Goal: Information Seeking & Learning: Compare options

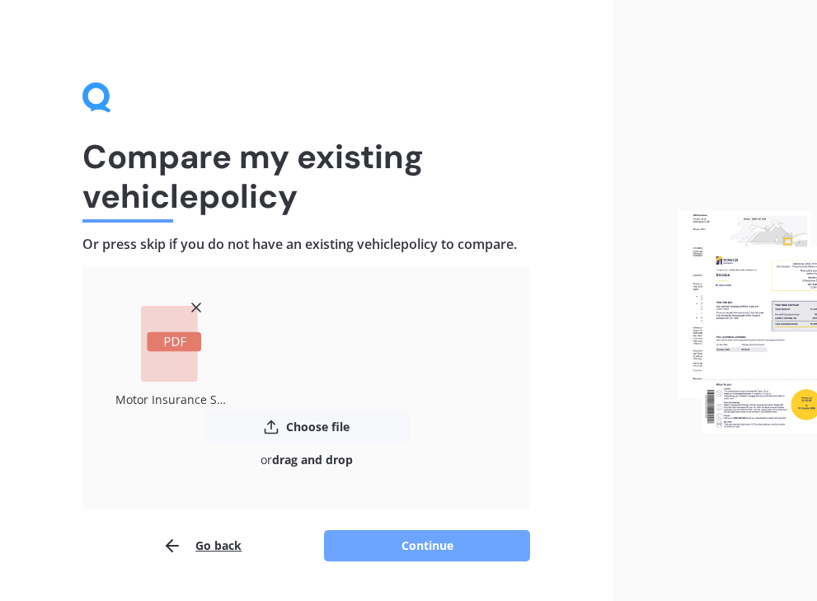
click at [470, 549] on button "Continue" at bounding box center [427, 545] width 206 height 31
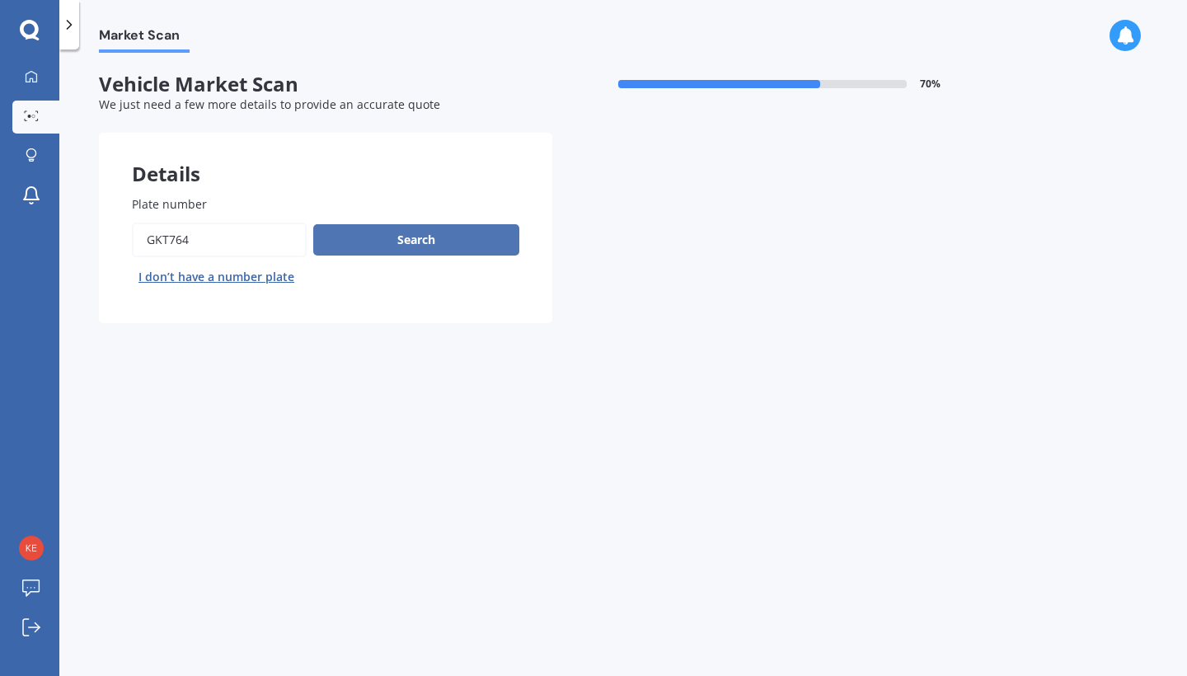
click at [429, 242] on button "Search" at bounding box center [416, 239] width 206 height 31
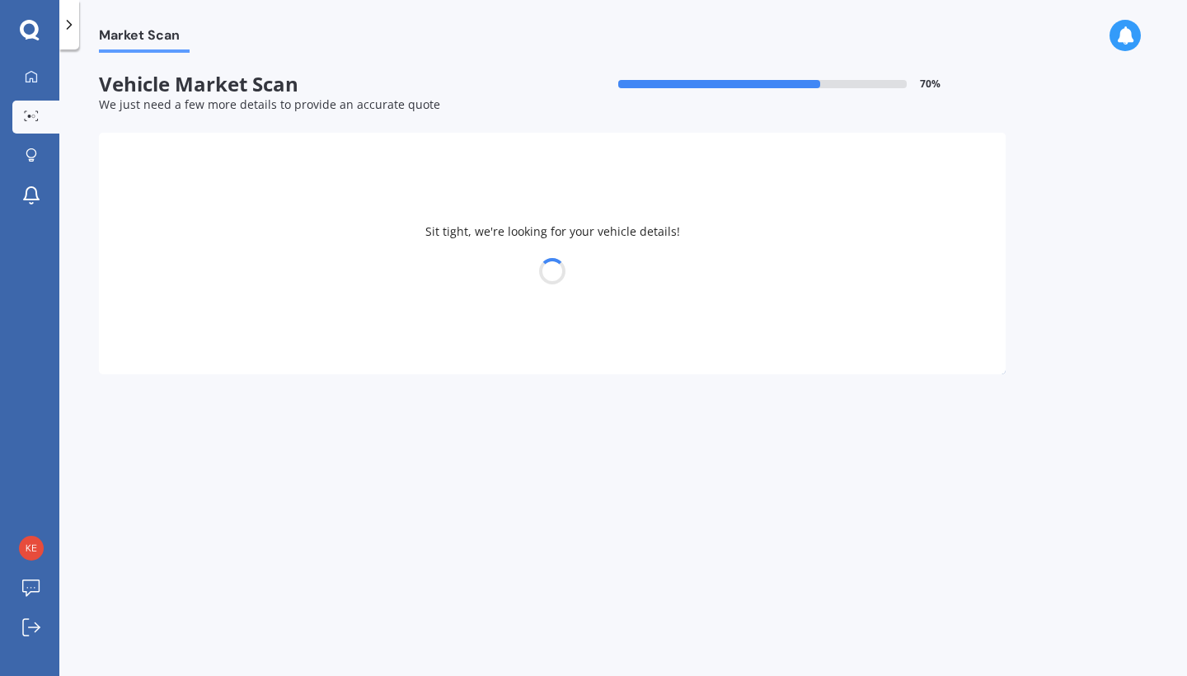
select select "TOYOTA"
select select "HIGHLANDER"
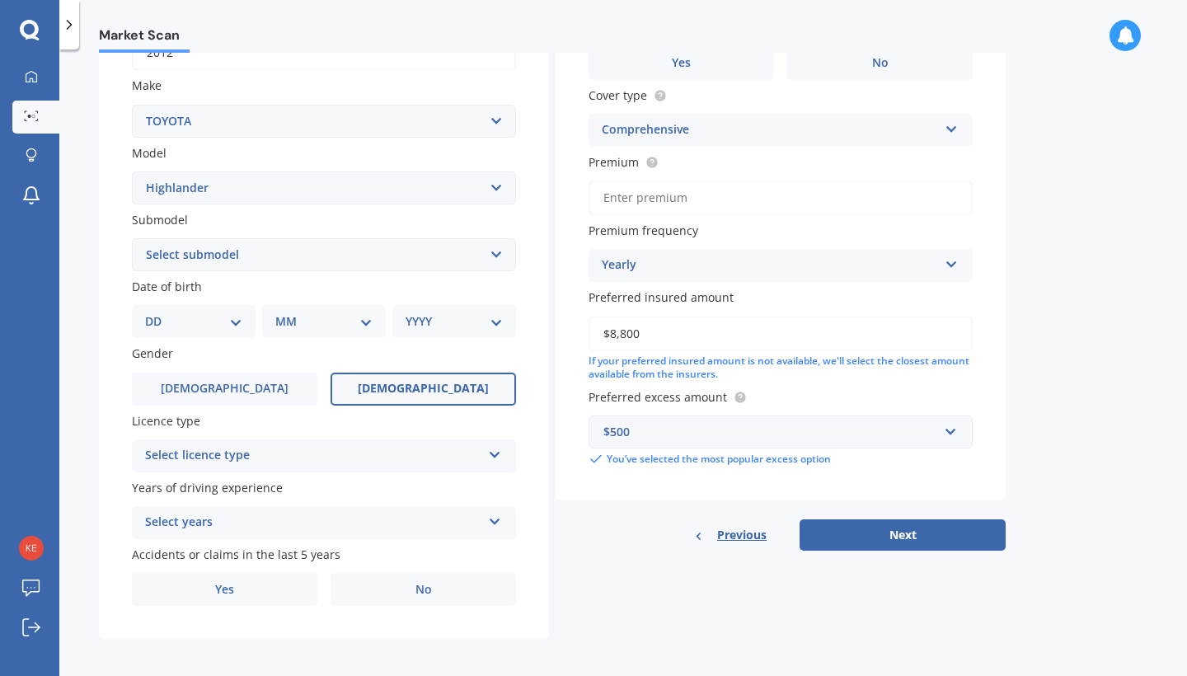
click at [410, 384] on span "[DEMOGRAPHIC_DATA]" at bounding box center [423, 389] width 131 height 14
click at [0, 0] on input "[DEMOGRAPHIC_DATA]" at bounding box center [0, 0] width 0 height 0
select select "05"
select select "06"
select select "1968"
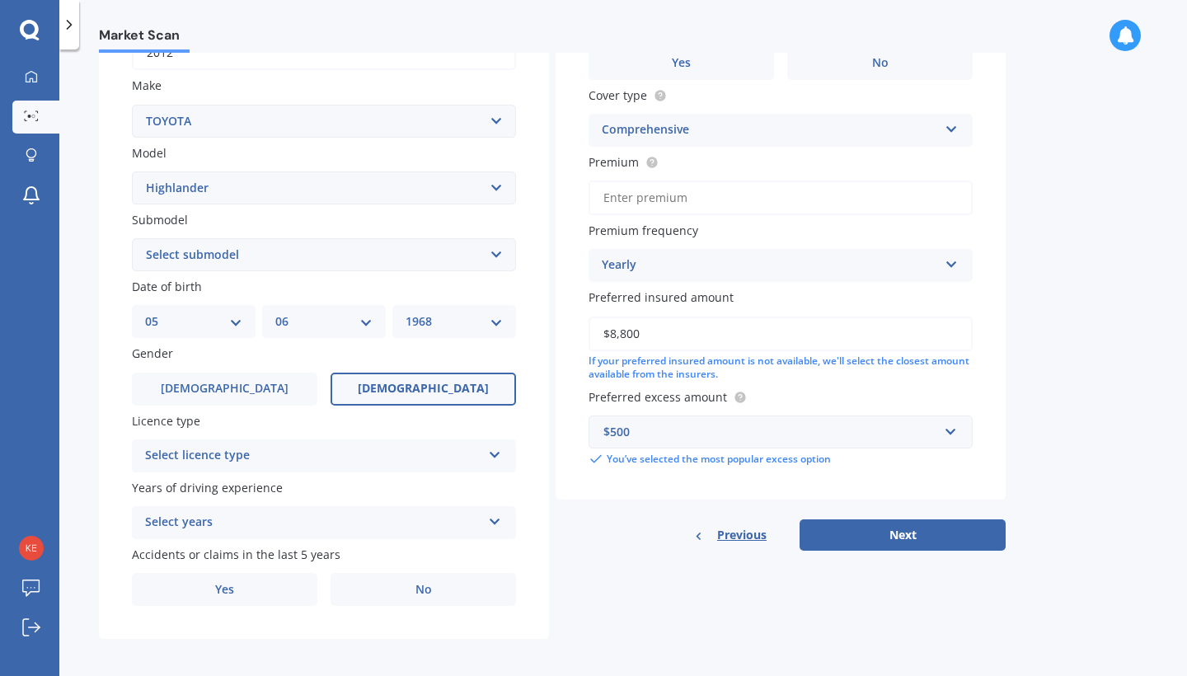
click at [491, 448] on icon at bounding box center [495, 452] width 14 height 12
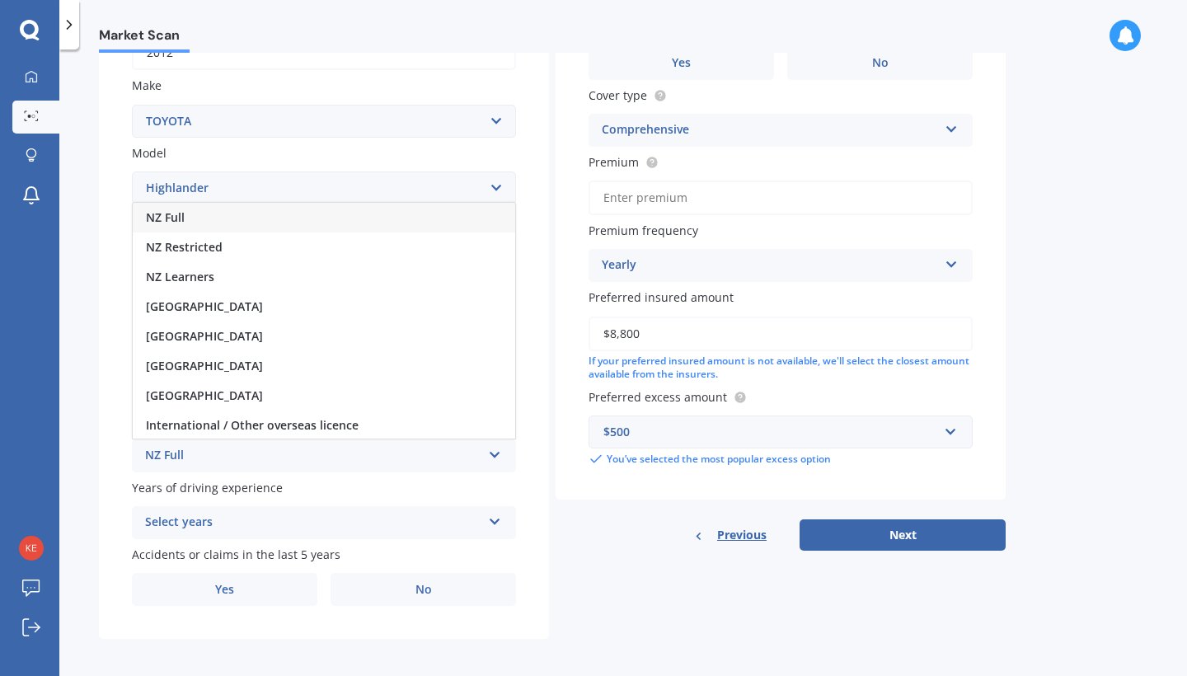
click at [298, 209] on div "NZ Full" at bounding box center [324, 218] width 382 height 30
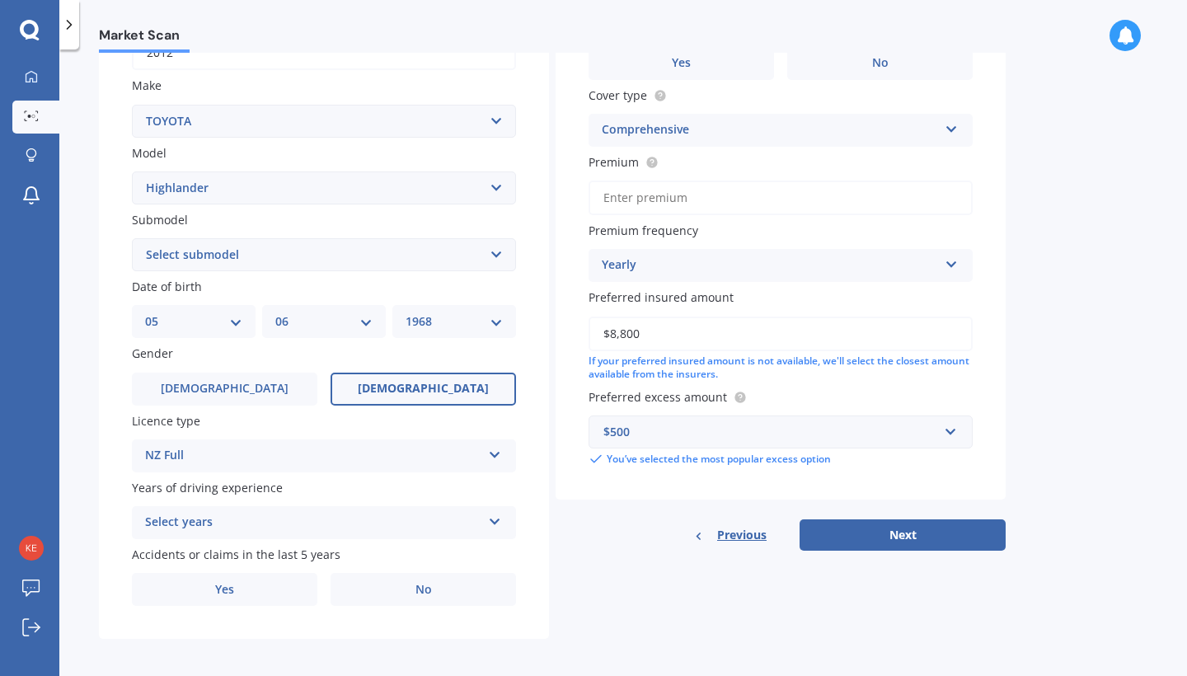
click at [494, 518] on icon at bounding box center [495, 519] width 14 height 12
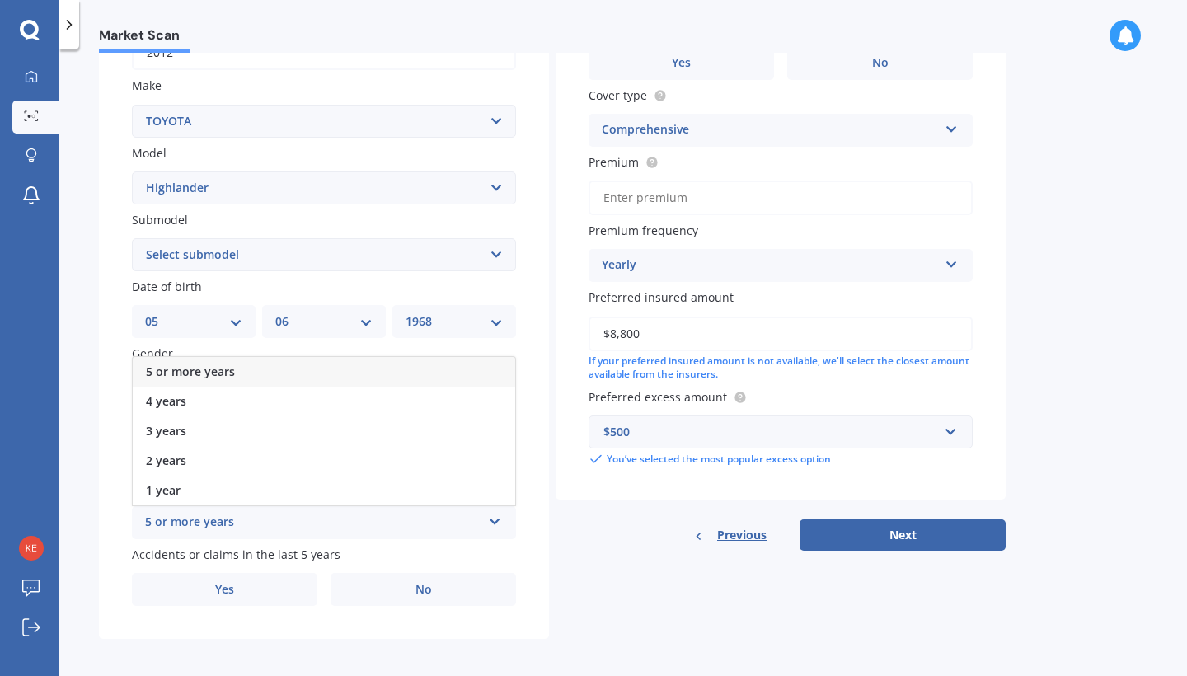
click at [422, 362] on div "5 or more years" at bounding box center [324, 372] width 382 height 30
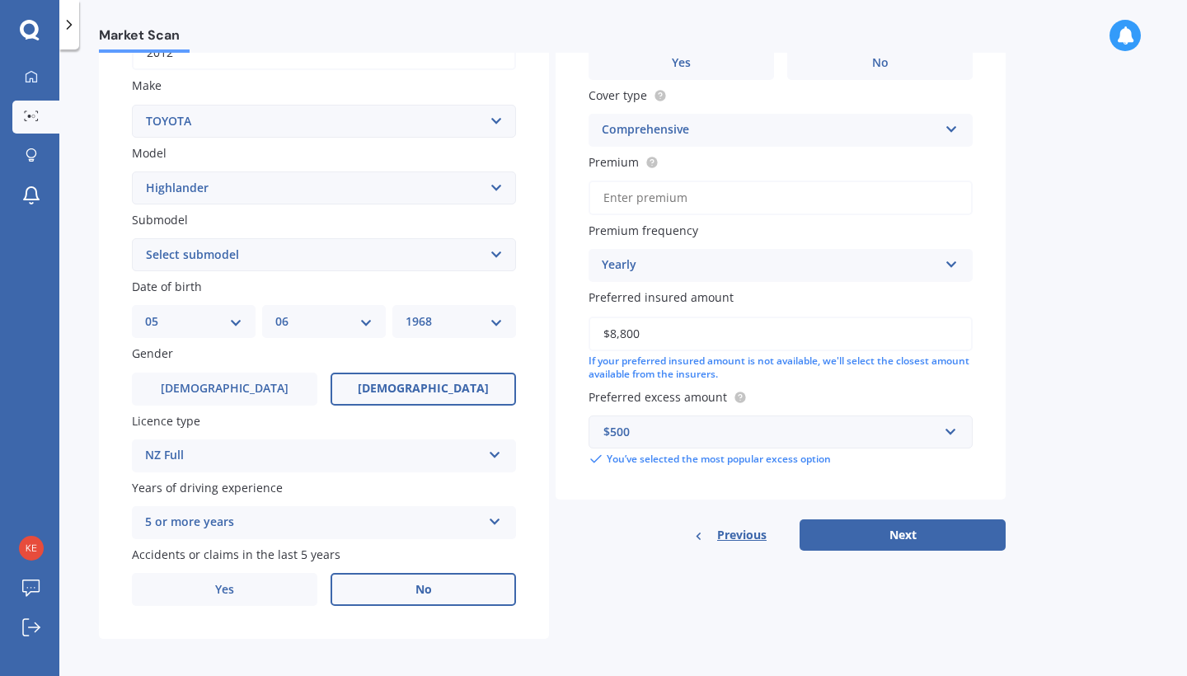
click at [420, 589] on span "No" at bounding box center [423, 590] width 16 height 14
click at [0, 0] on input "No" at bounding box center [0, 0] width 0 height 0
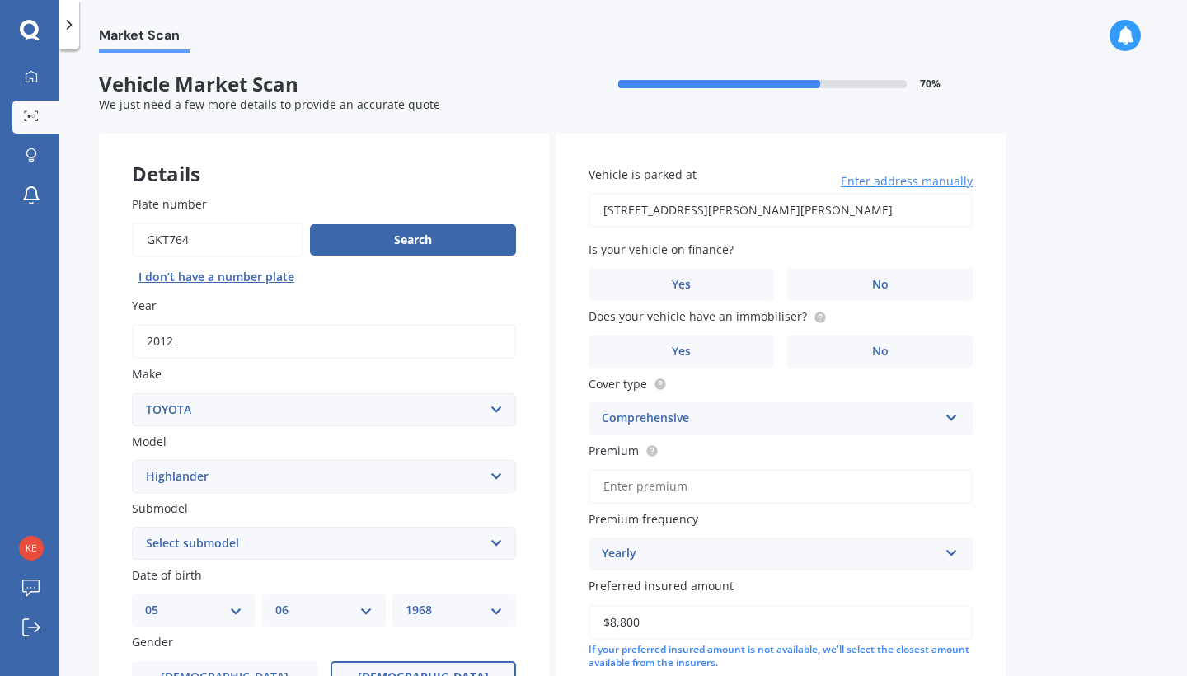
click at [902, 179] on span "Enter address manually" at bounding box center [907, 181] width 132 height 16
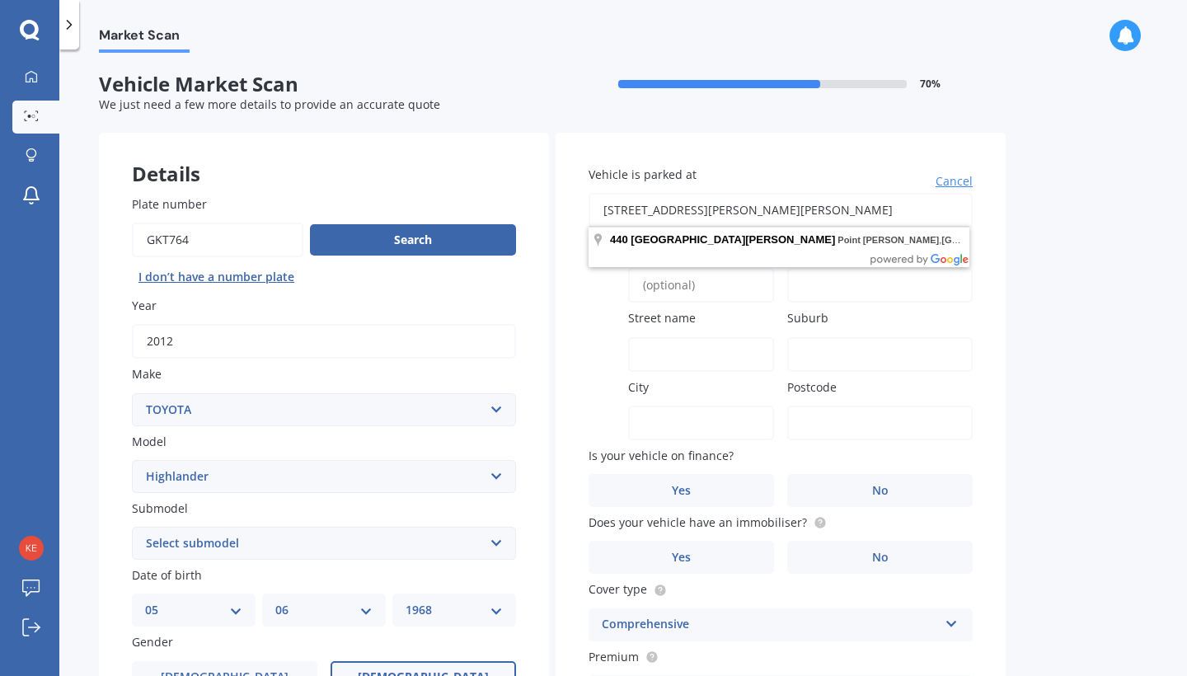
drag, startPoint x: 919, startPoint y: 207, endPoint x: 583, endPoint y: 209, distance: 336.3
click at [583, 209] on div "Vehicle is parked at [STREET_ADDRESS][PERSON_NAME][PERSON_NAME] [GEOGRAPHIC_DAT…" at bounding box center [781, 563] width 450 height 861
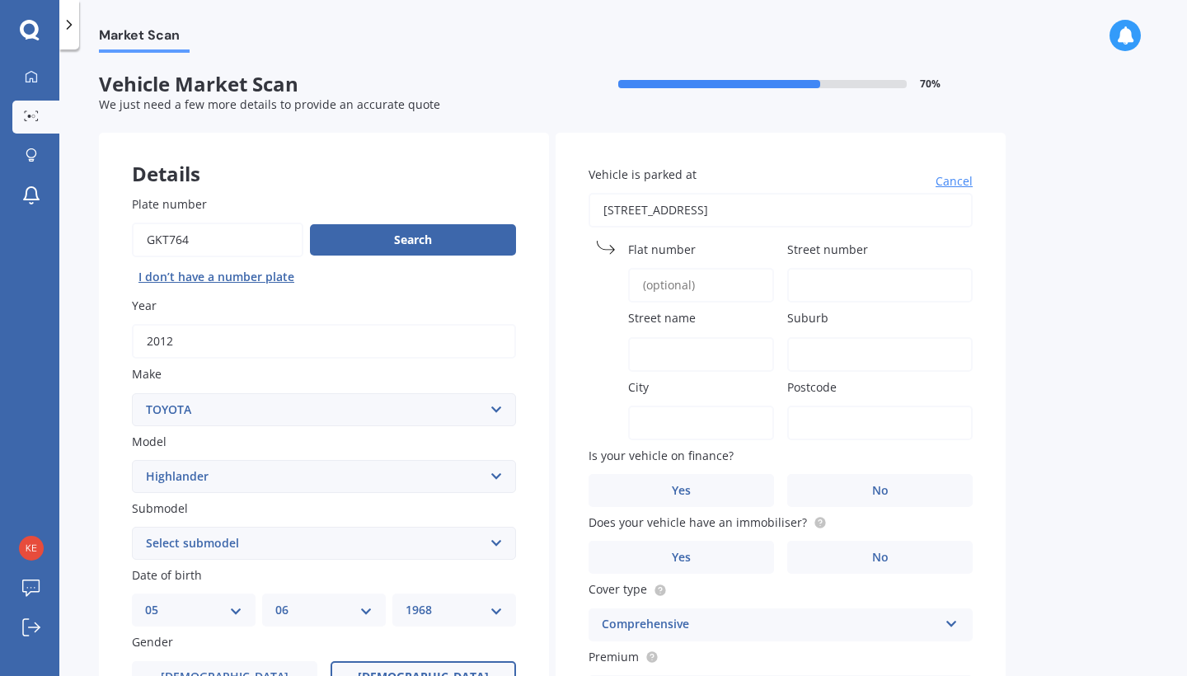
type input "[STREET_ADDRESS]"
type input "19"
type input "[GEOGRAPHIC_DATA]"
type input "Wānaka"
type input "Otago Region"
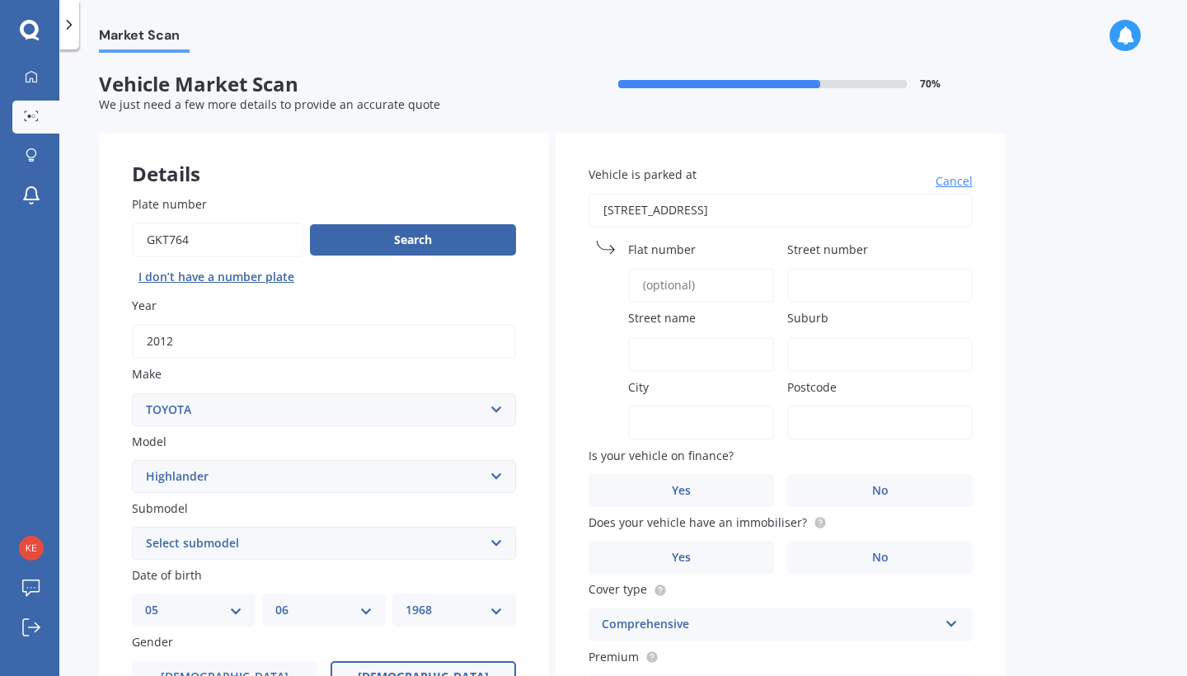
type input "9305"
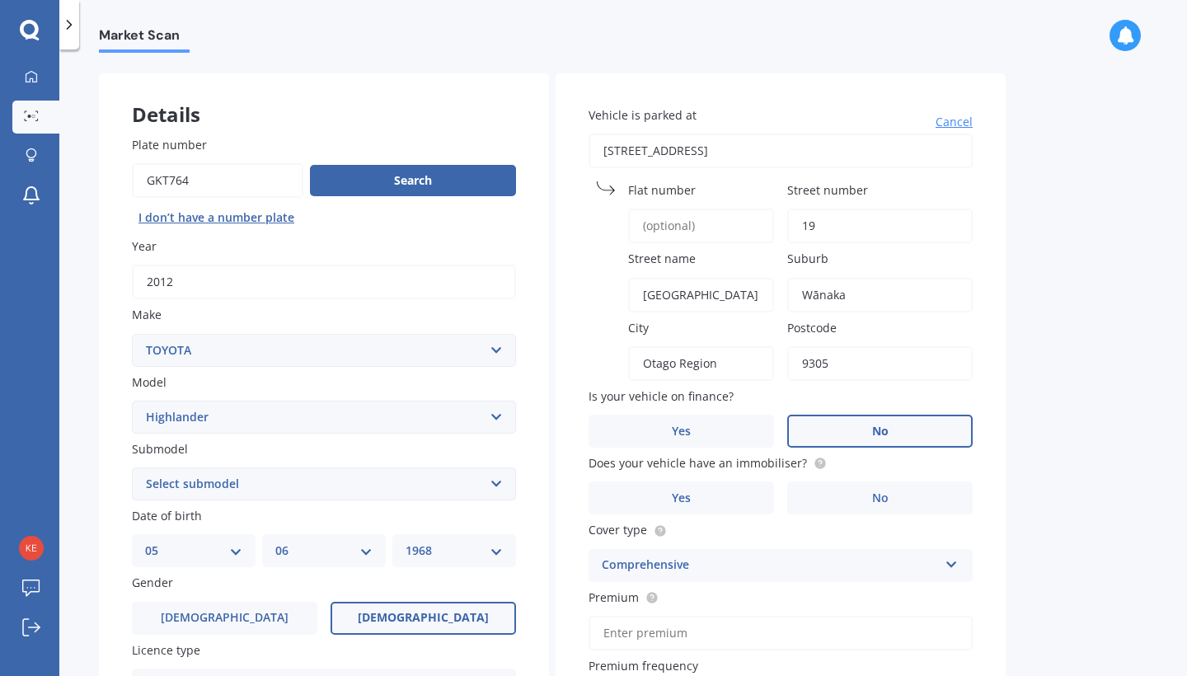
click at [886, 434] on span "No" at bounding box center [880, 432] width 16 height 14
click at [0, 0] on input "No" at bounding box center [0, 0] width 0 height 0
click at [902, 499] on label "No" at bounding box center [879, 497] width 185 height 33
click at [0, 0] on input "No" at bounding box center [0, 0] width 0 height 0
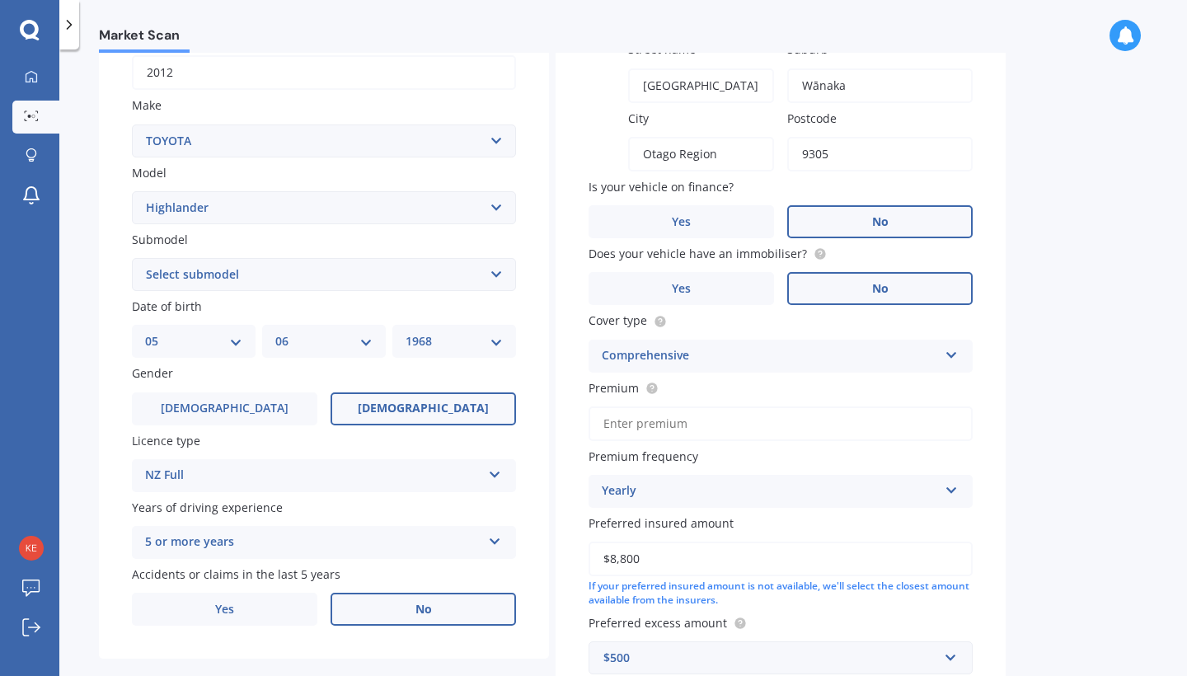
scroll to position [298, 0]
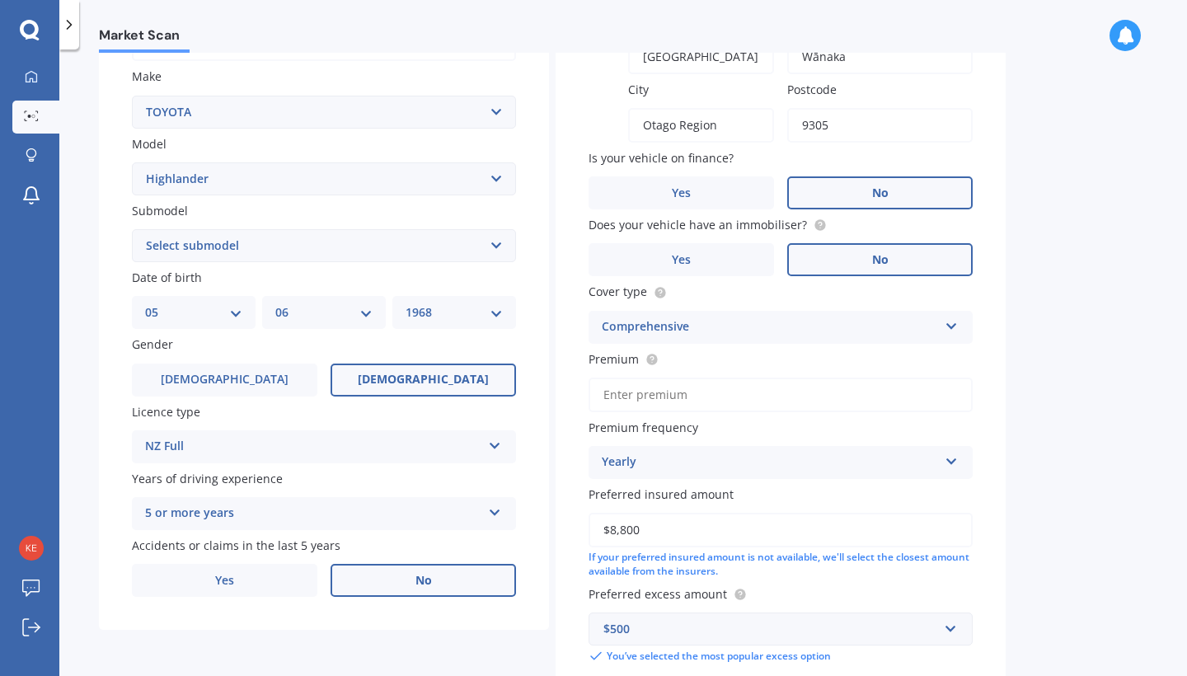
click at [954, 322] on icon at bounding box center [952, 323] width 14 height 12
click at [856, 353] on div "Comprehensive" at bounding box center [780, 360] width 382 height 30
click at [869, 390] on input "Premium" at bounding box center [781, 395] width 384 height 35
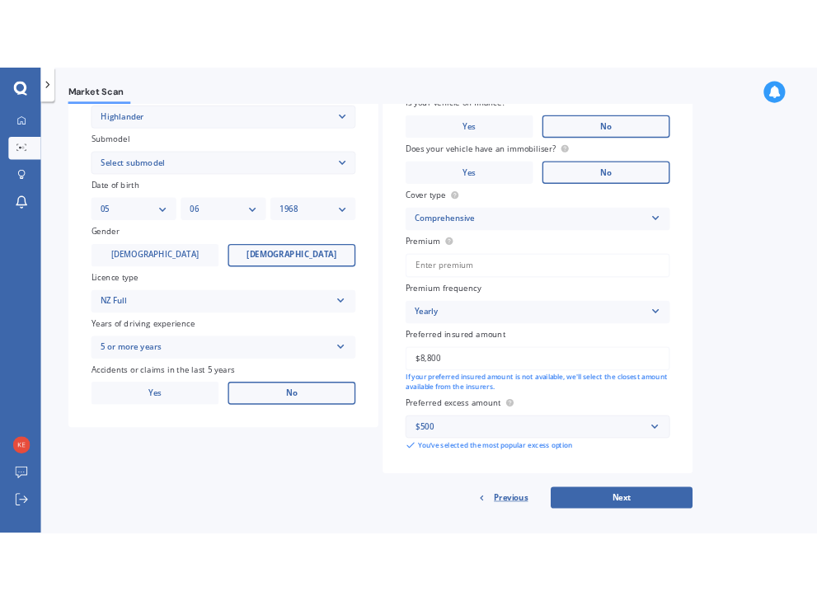
scroll to position [1096, 0]
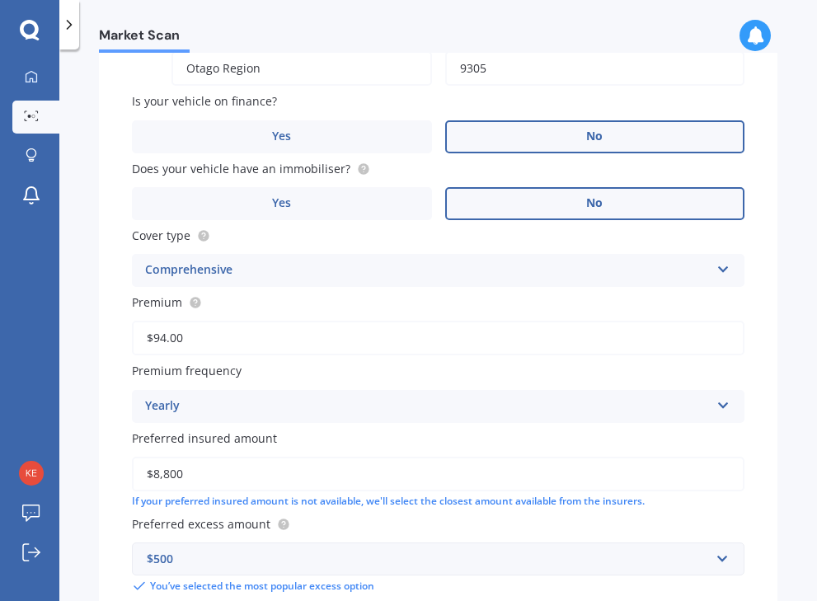
type input "$94.05"
click at [716, 396] on icon at bounding box center [723, 402] width 14 height 12
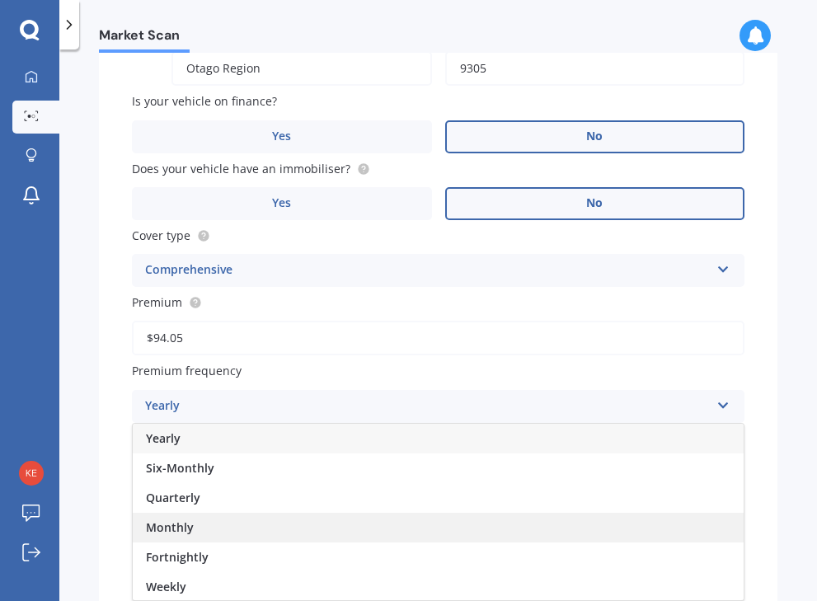
click at [385, 524] on div "Monthly" at bounding box center [438, 528] width 611 height 30
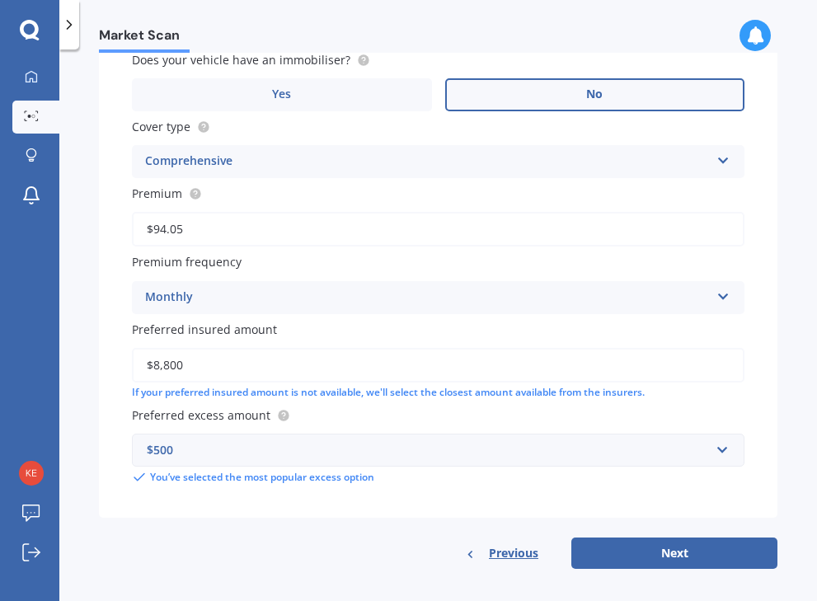
scroll to position [1204, 0]
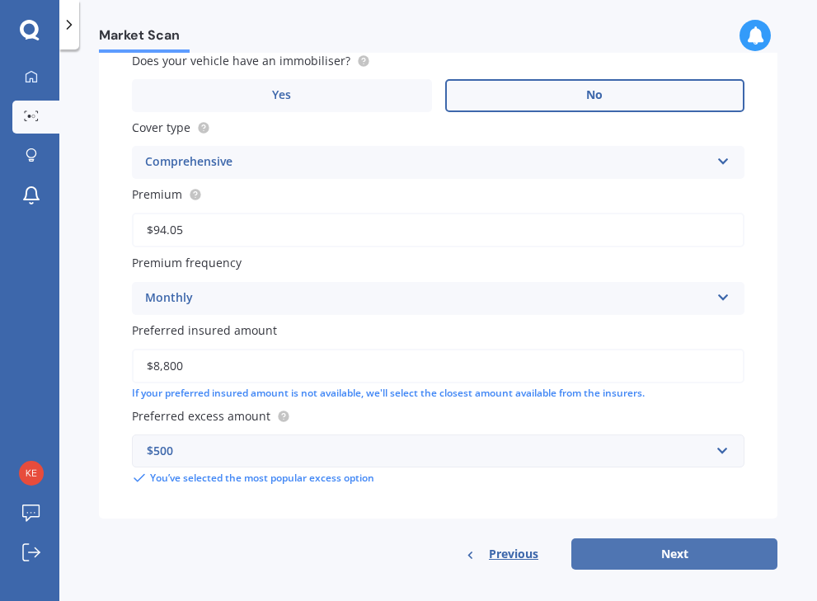
click at [662, 551] on button "Next" at bounding box center [674, 553] width 206 height 31
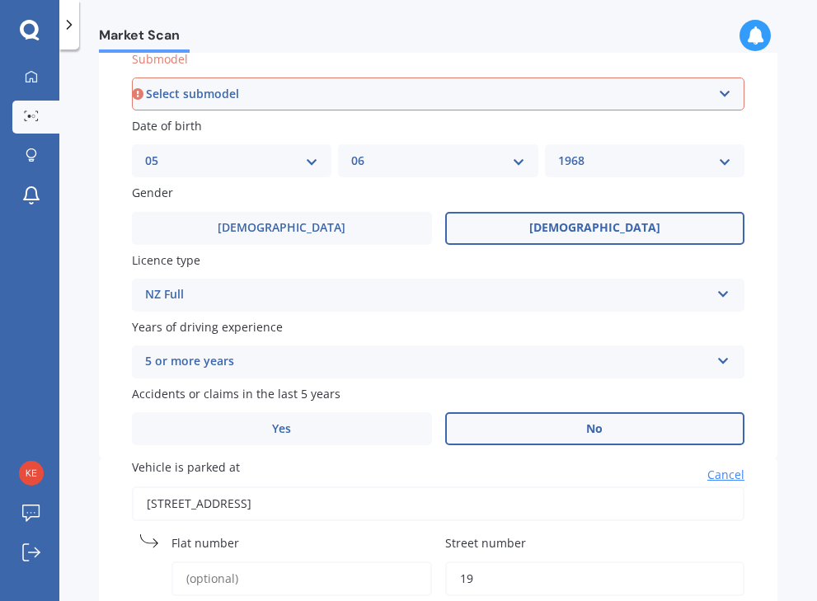
scroll to position [443, 0]
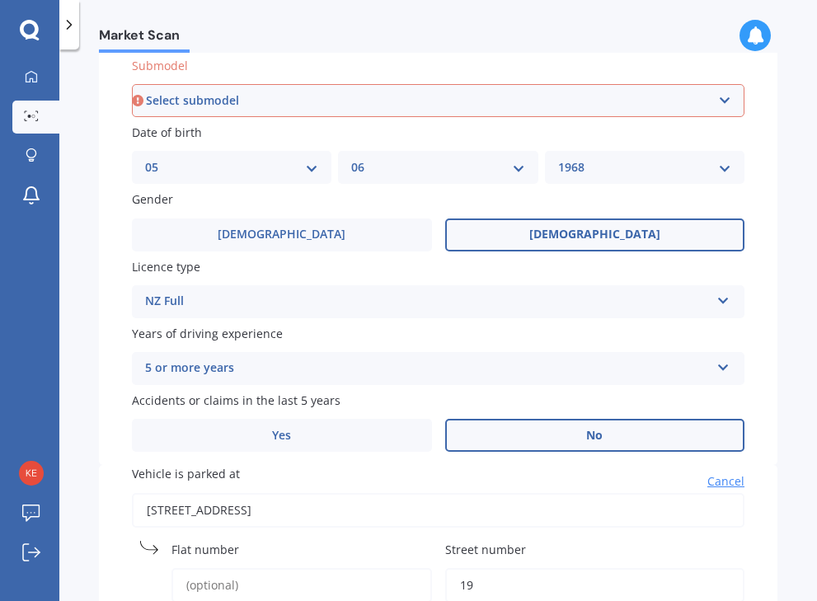
select select "PETROL V6 4WD"
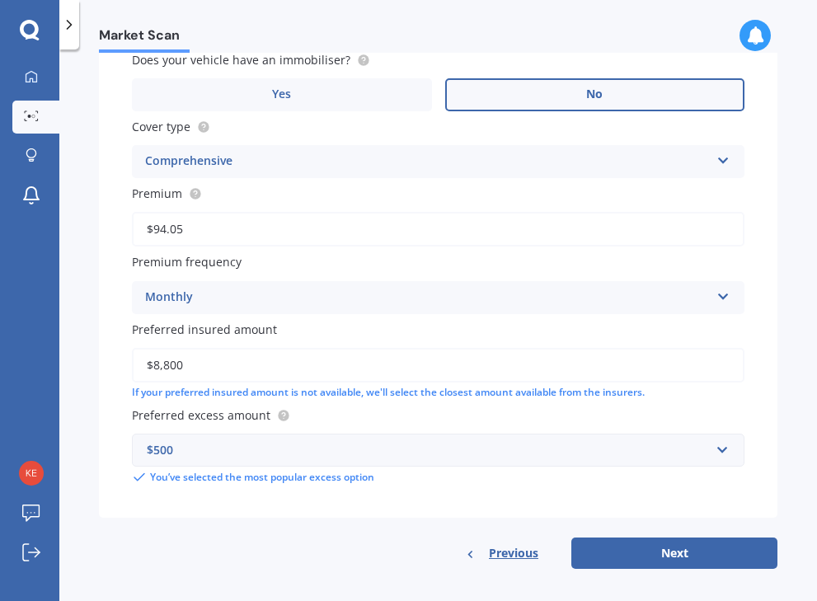
scroll to position [1204, 0]
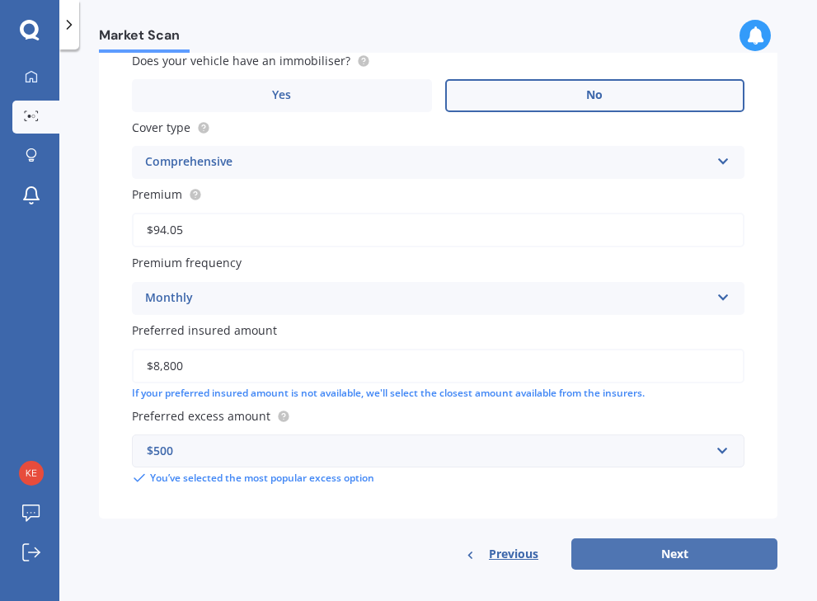
click at [655, 544] on button "Next" at bounding box center [674, 553] width 206 height 31
select select "05"
select select "06"
select select "1968"
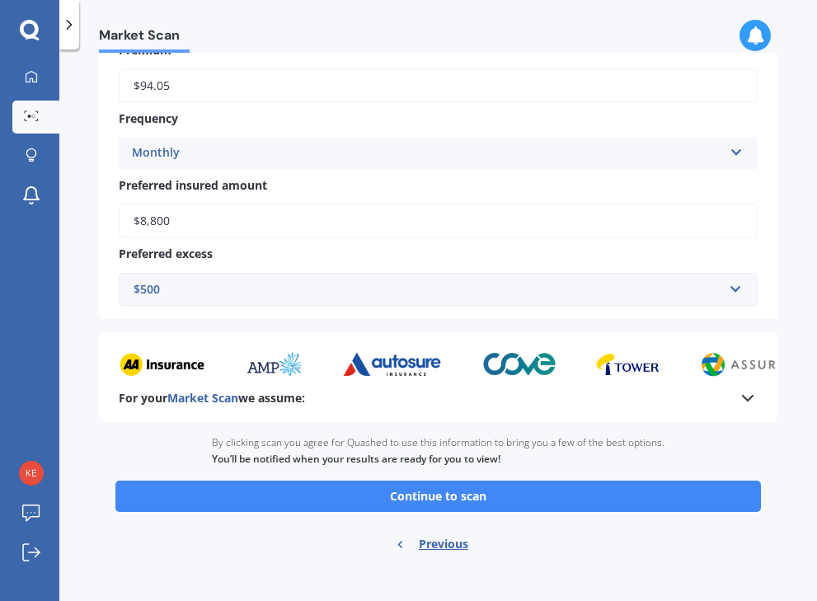
scroll to position [1127, 0]
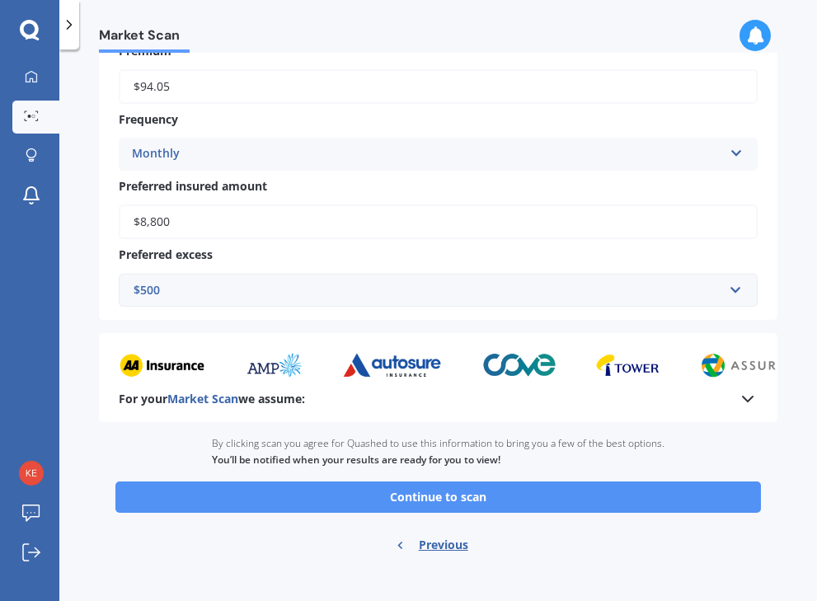
click at [616, 483] on button "Continue to scan" at bounding box center [437, 496] width 645 height 31
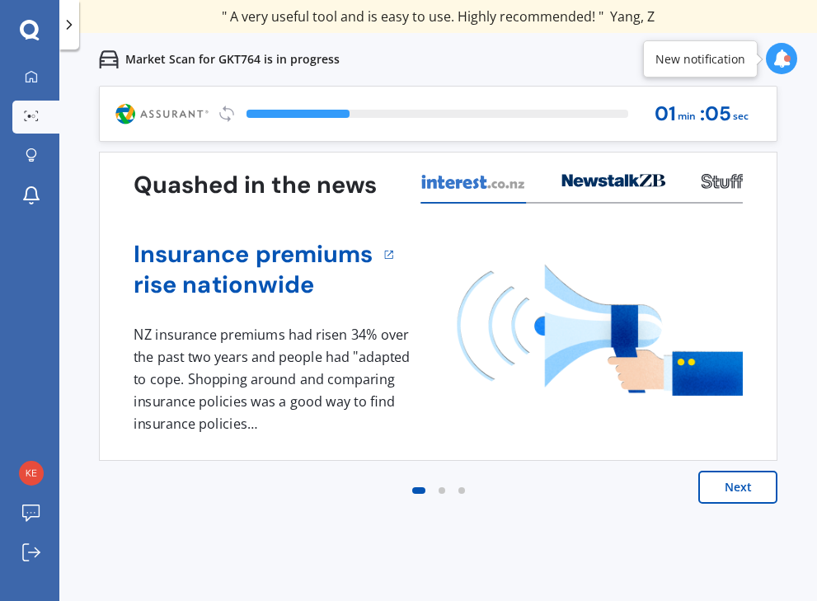
click at [744, 488] on button "Next" at bounding box center [737, 487] width 79 height 33
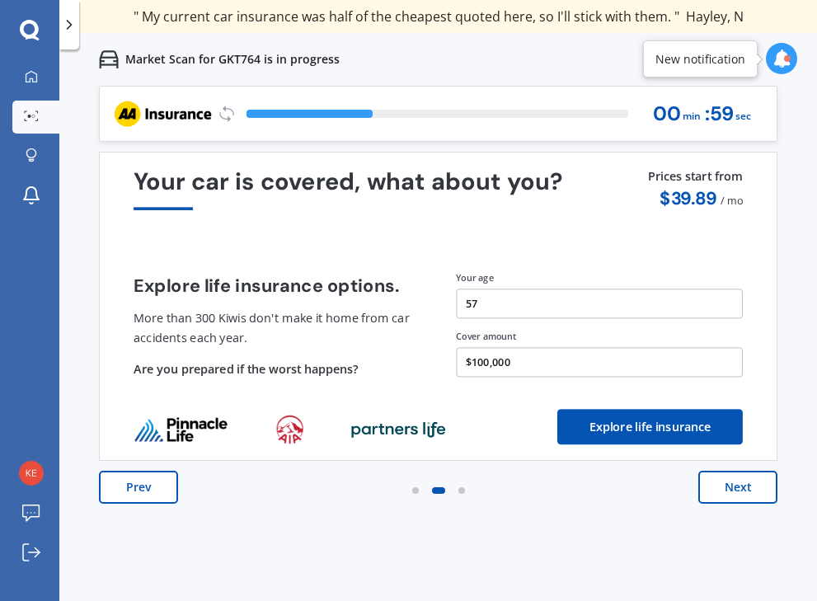
click at [728, 484] on button "Next" at bounding box center [737, 487] width 79 height 33
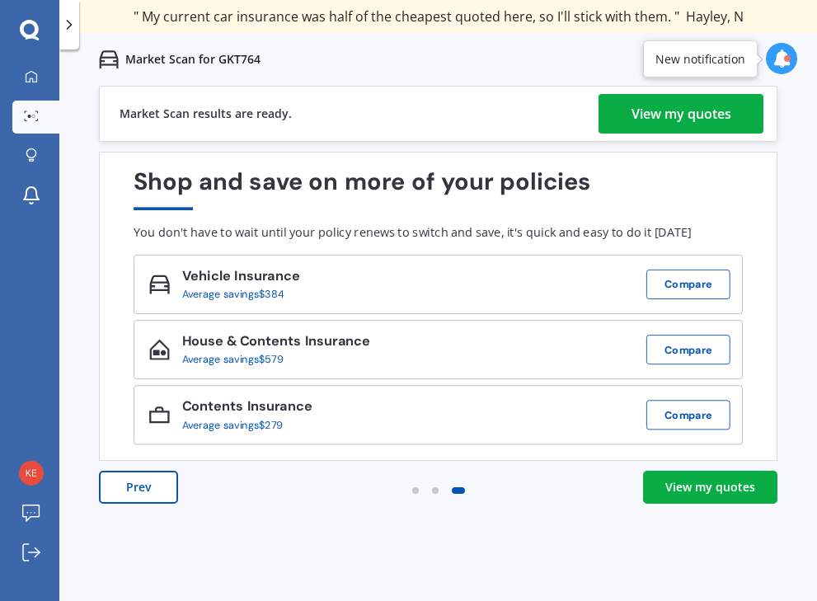
click at [692, 487] on div "View my quotes" at bounding box center [710, 487] width 90 height 16
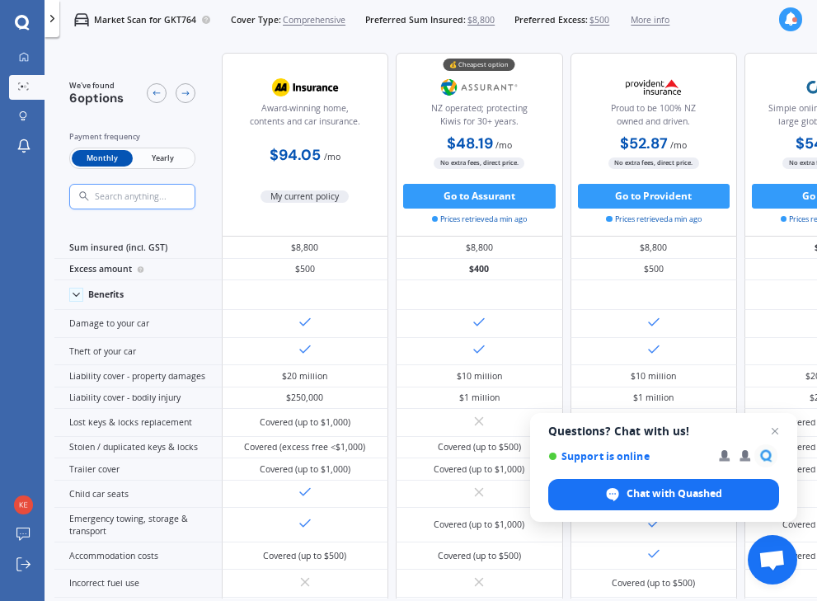
drag, startPoint x: 807, startPoint y: 514, endPoint x: 1039, endPoint y: 507, distance: 231.7
click at [817, 507] on body "We are experiencing high volume of Market Scans . Just a heads up we will have …" at bounding box center [408, 300] width 817 height 601
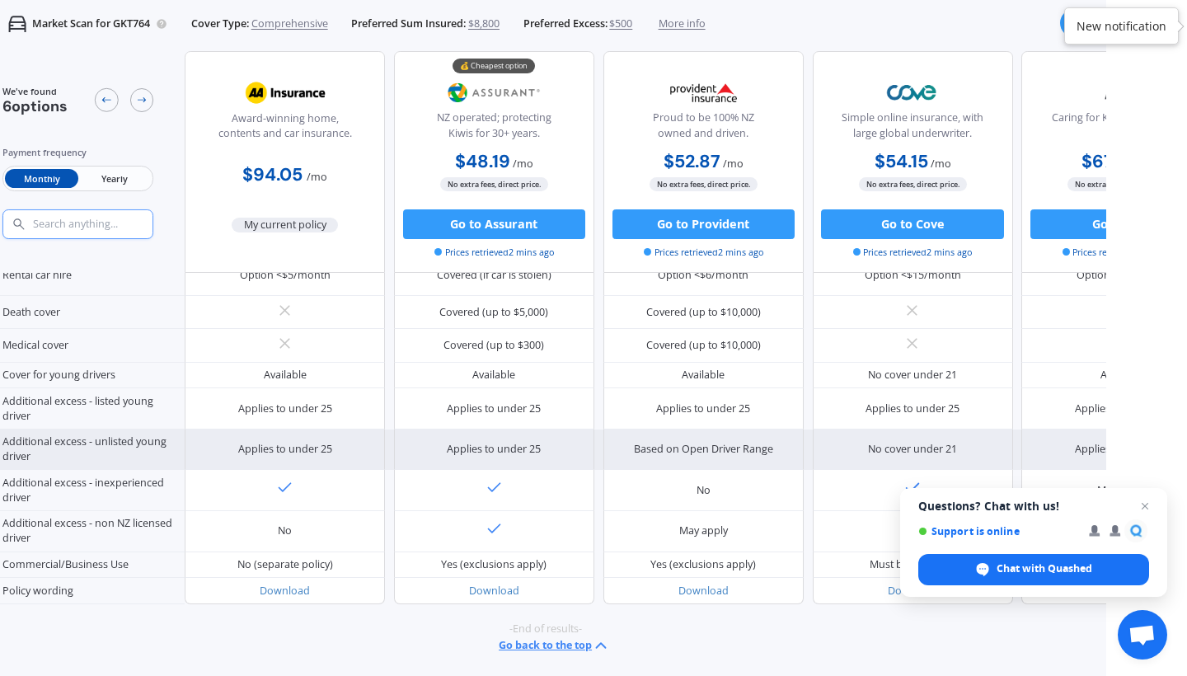
scroll to position [800, 0]
